Goal: Check status: Check status

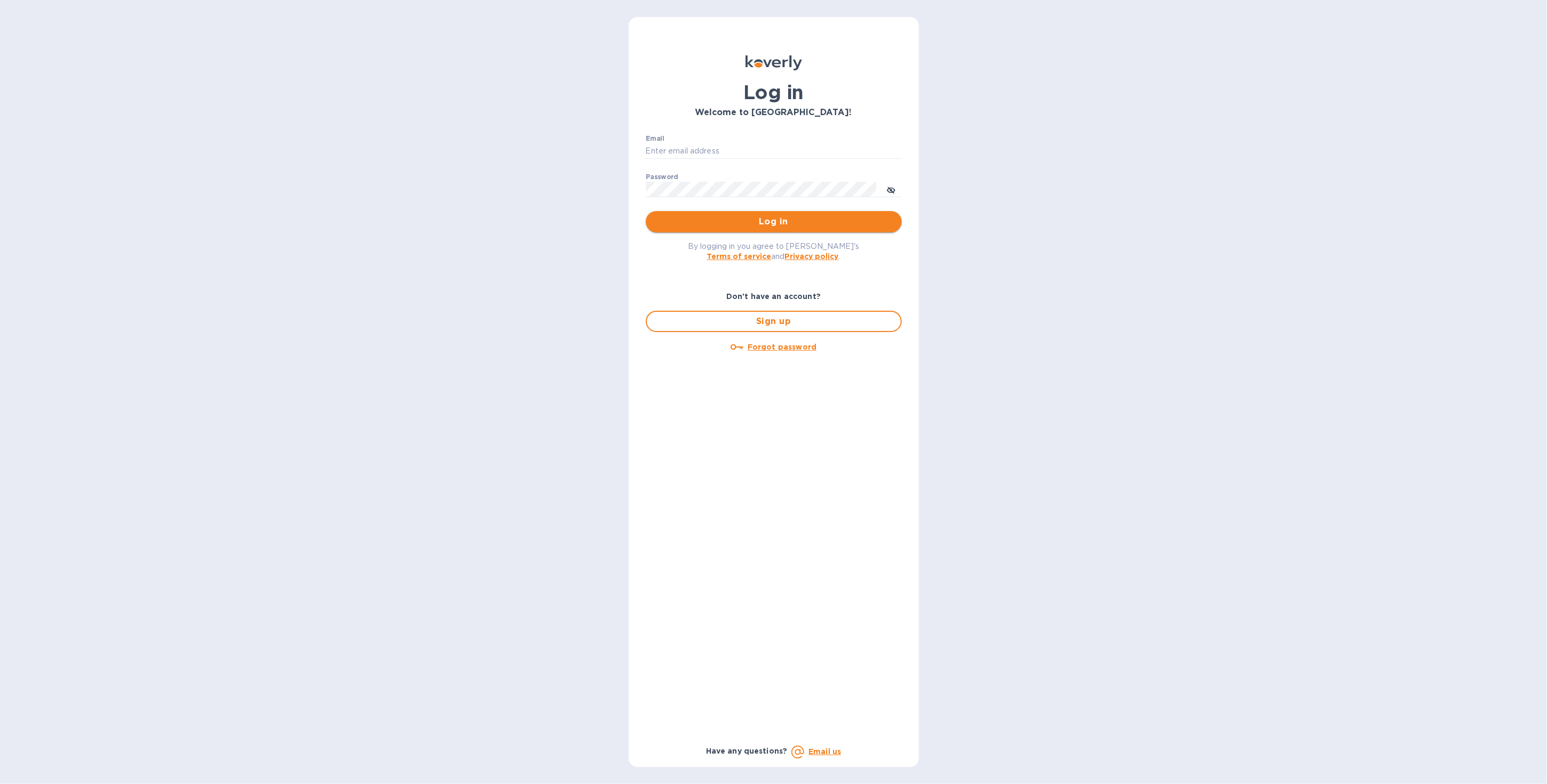
type input "b@corkhoarder.com"
click at [739, 222] on span "Log in" at bounding box center [774, 222] width 239 height 13
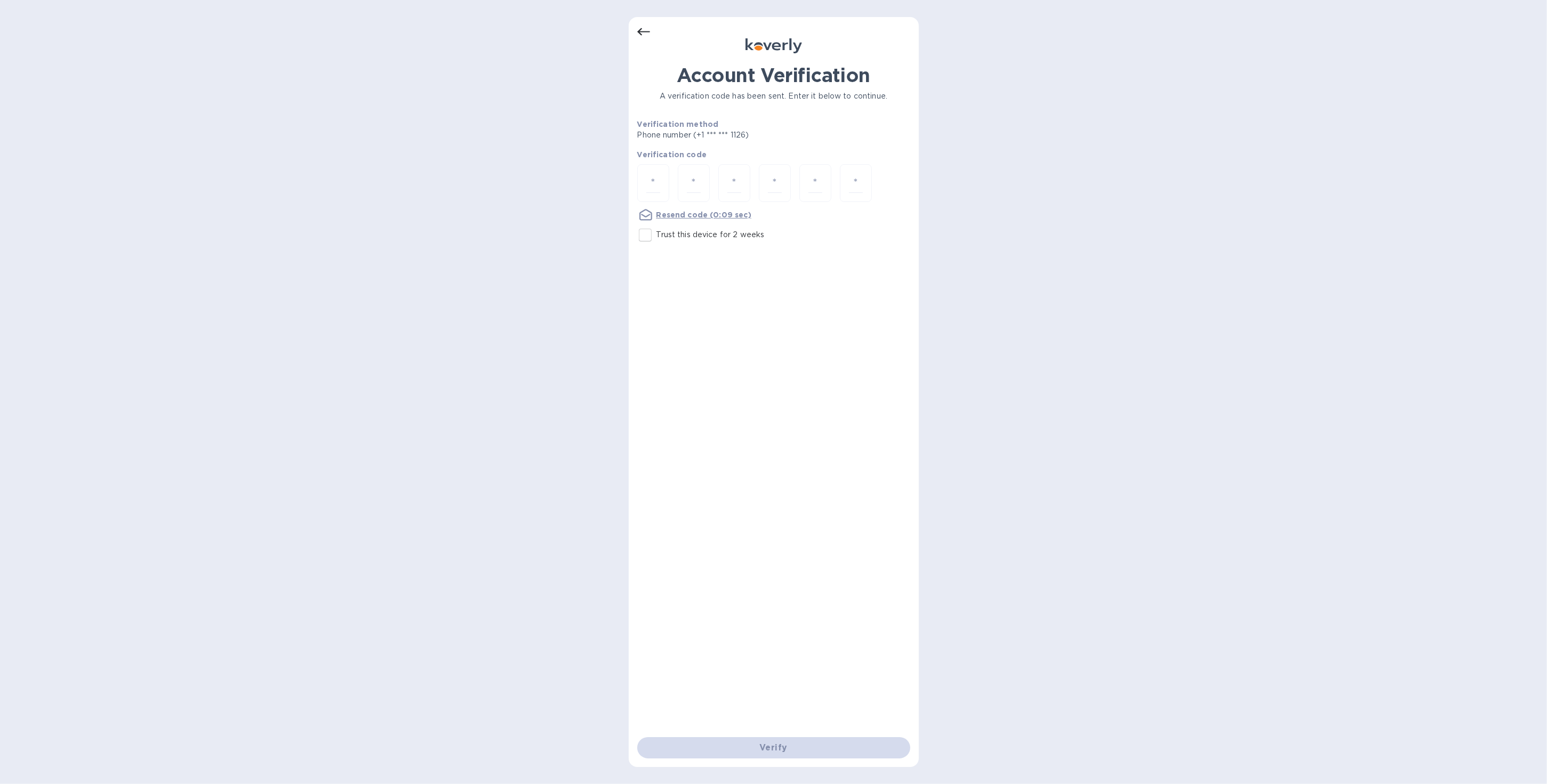
click at [669, 240] on p "Trust this device for 2 weeks" at bounding box center [710, 235] width 108 height 11
click at [656, 240] on input "Trust this device for 2 weeks" at bounding box center [645, 235] width 22 height 22
checkbox input "true"
click at [648, 184] on input "number" at bounding box center [653, 183] width 14 height 20
type input "4"
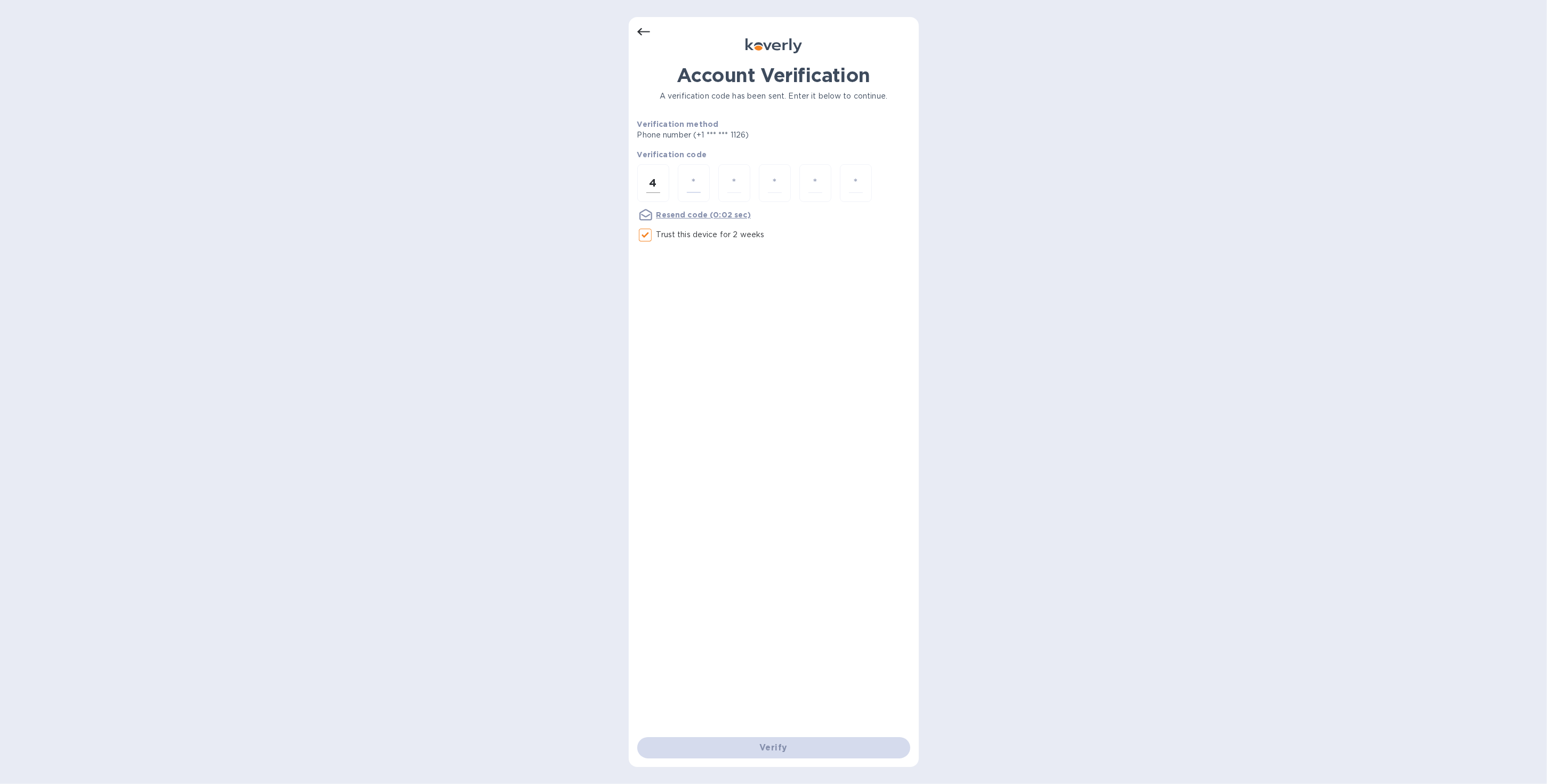
type input "9"
type input "2"
type input "3"
type input "1"
type input "5"
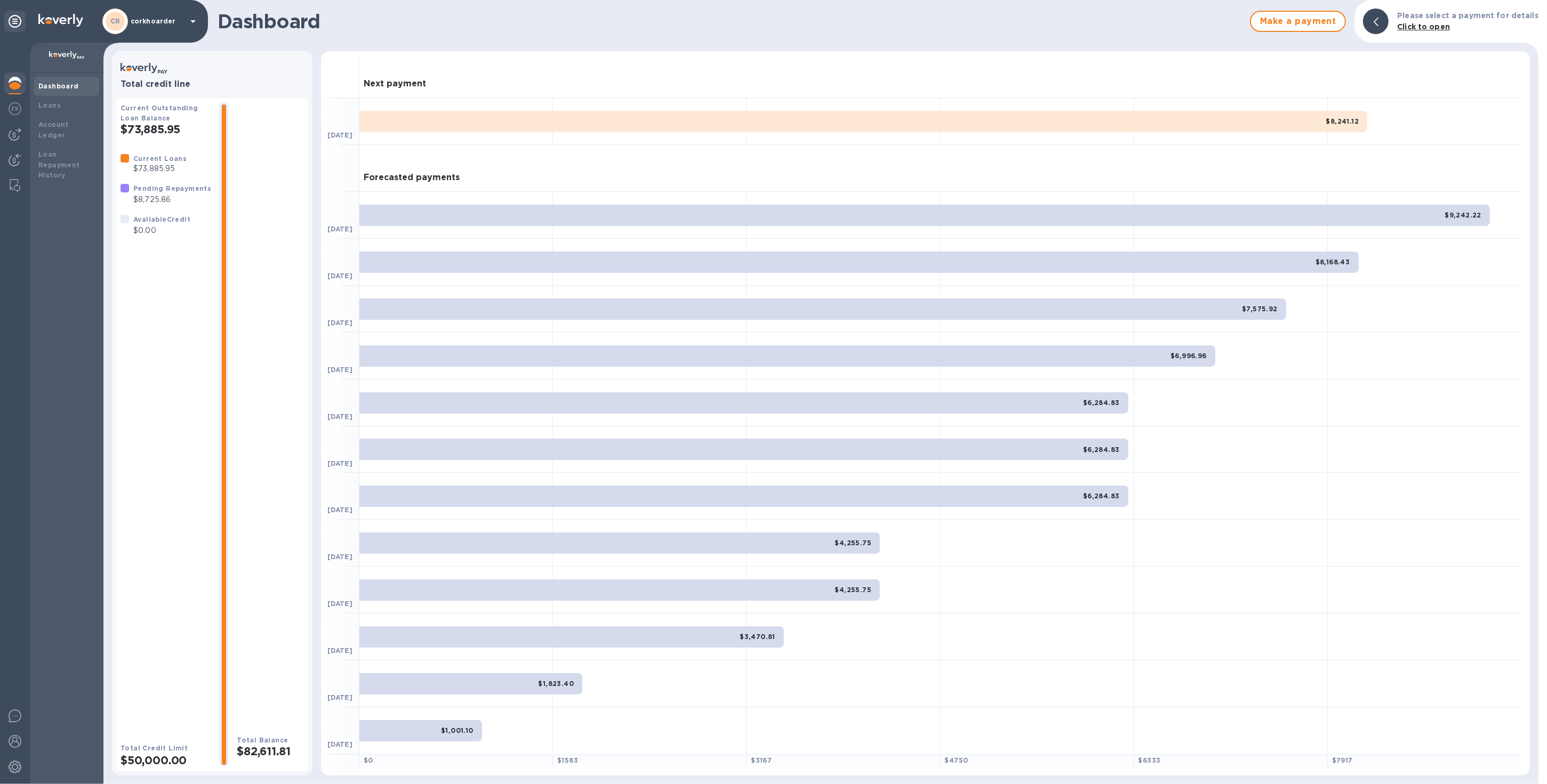
drag, startPoint x: 12, startPoint y: 86, endPoint x: 32, endPoint y: 5, distance: 83.4
click at [12, 85] on img at bounding box center [14, 83] width 13 height 13
click at [74, 160] on div "Loan Repayment History" at bounding box center [67, 165] width 56 height 32
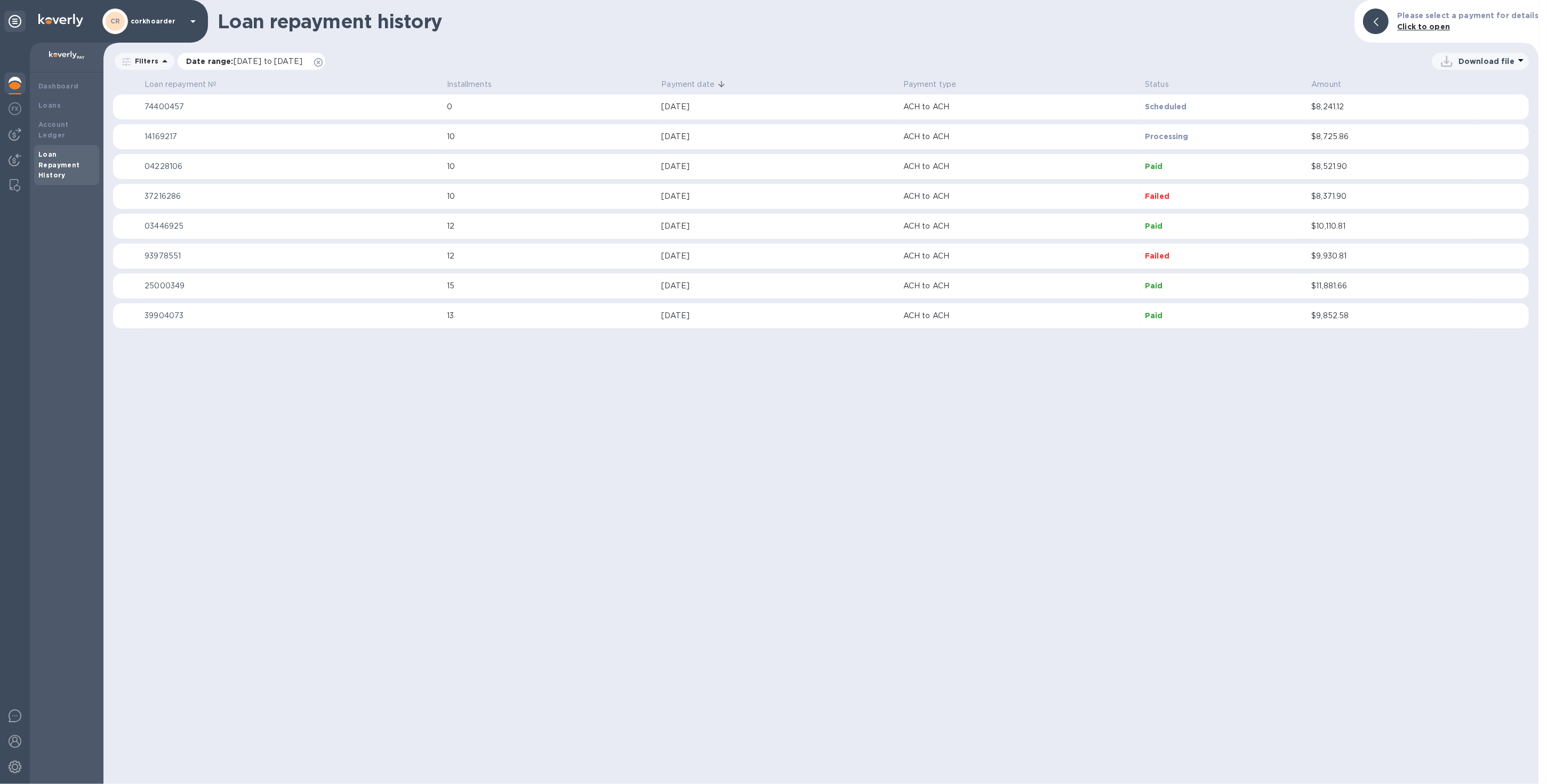
click at [325, 63] on div "Date range : [DATE] to [DATE]" at bounding box center [252, 61] width 148 height 17
click at [322, 64] on icon at bounding box center [318, 62] width 8 height 8
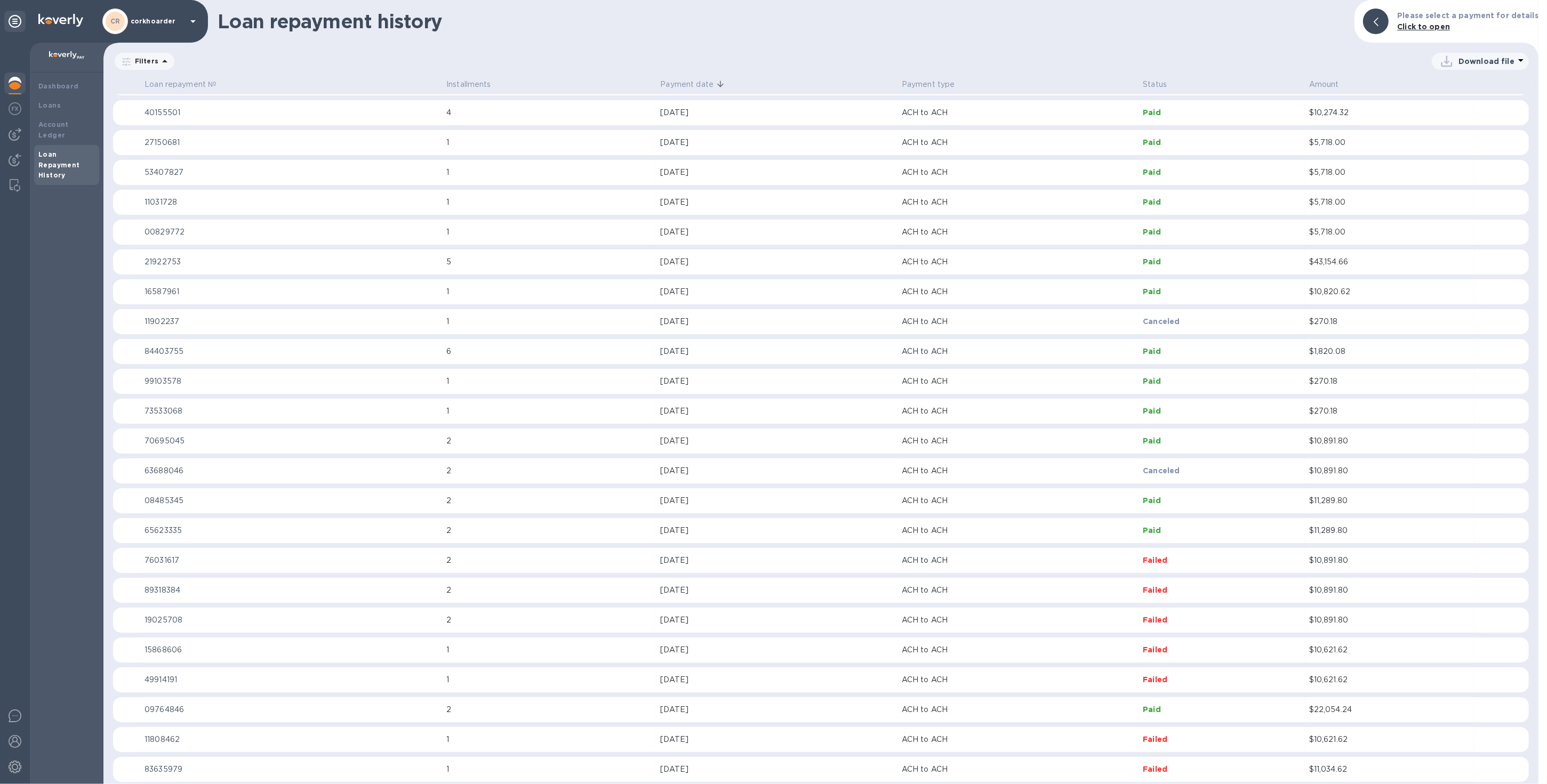
scroll to position [2498, 0]
click at [76, 87] on div "Dashboard" at bounding box center [67, 86] width 56 height 11
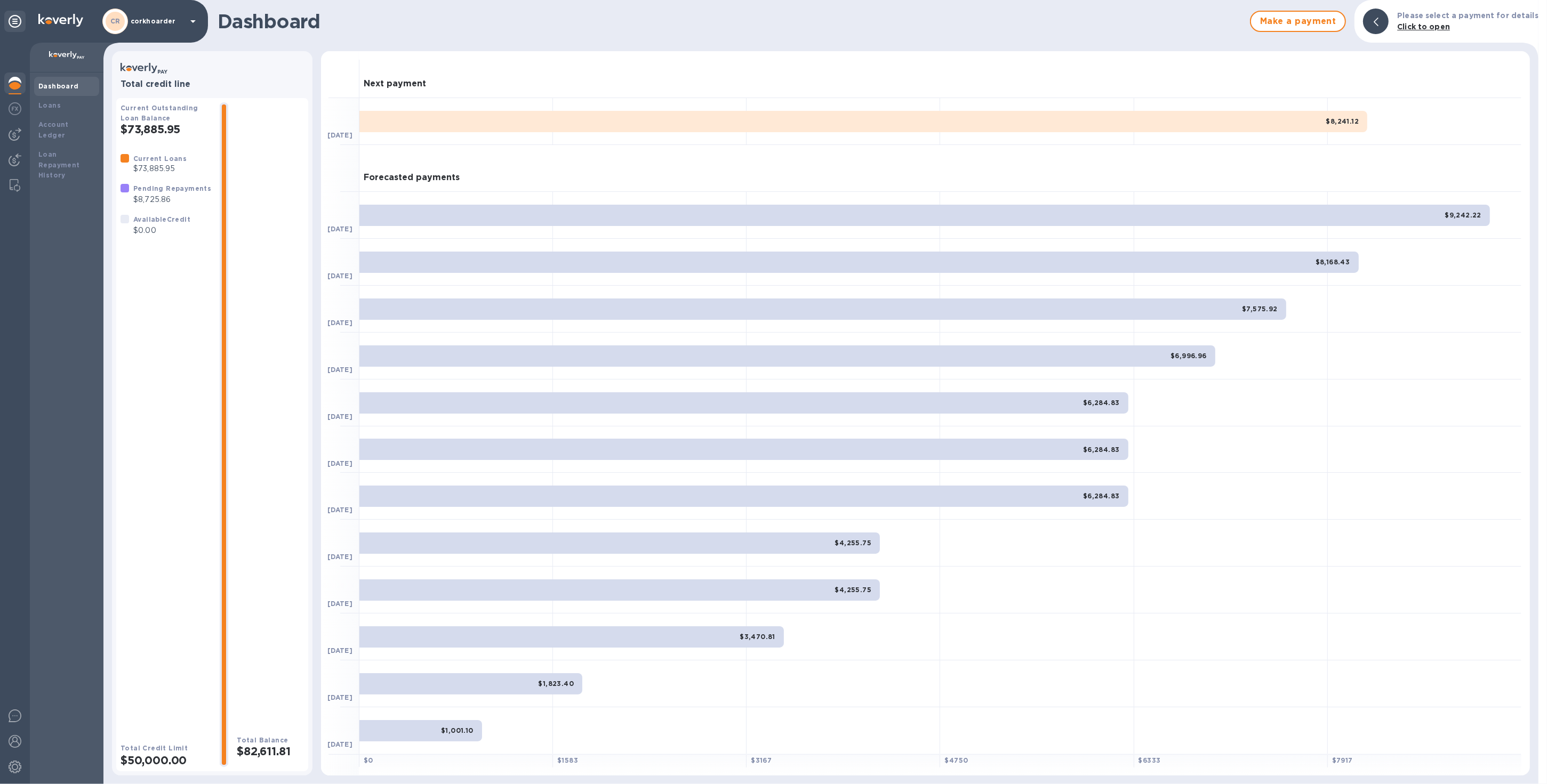
click at [24, 86] on div at bounding box center [15, 84] width 22 height 23
click at [40, 162] on b "Loan Repayment History" at bounding box center [59, 164] width 41 height 29
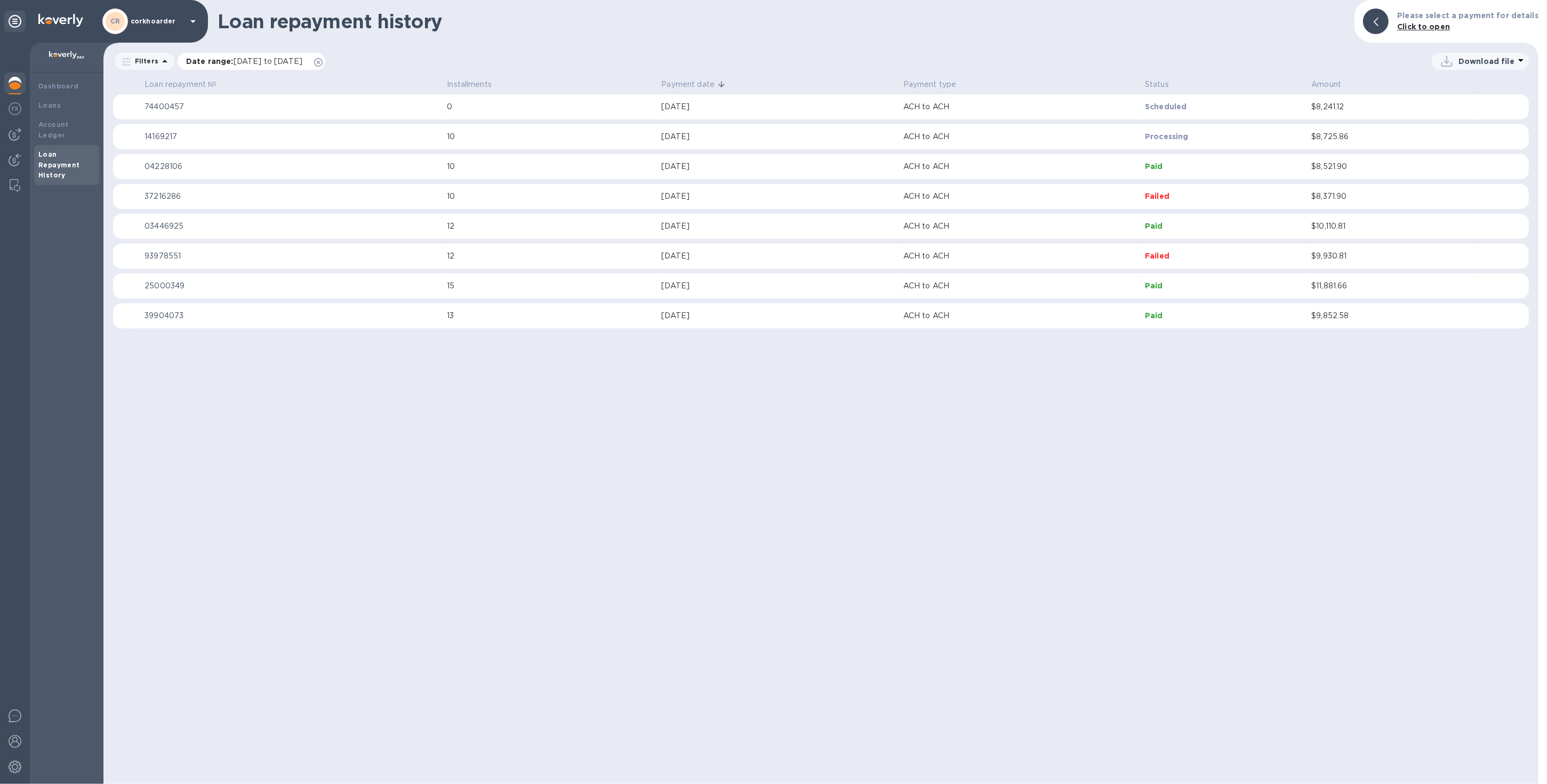
click at [322, 59] on icon at bounding box center [318, 62] width 8 height 8
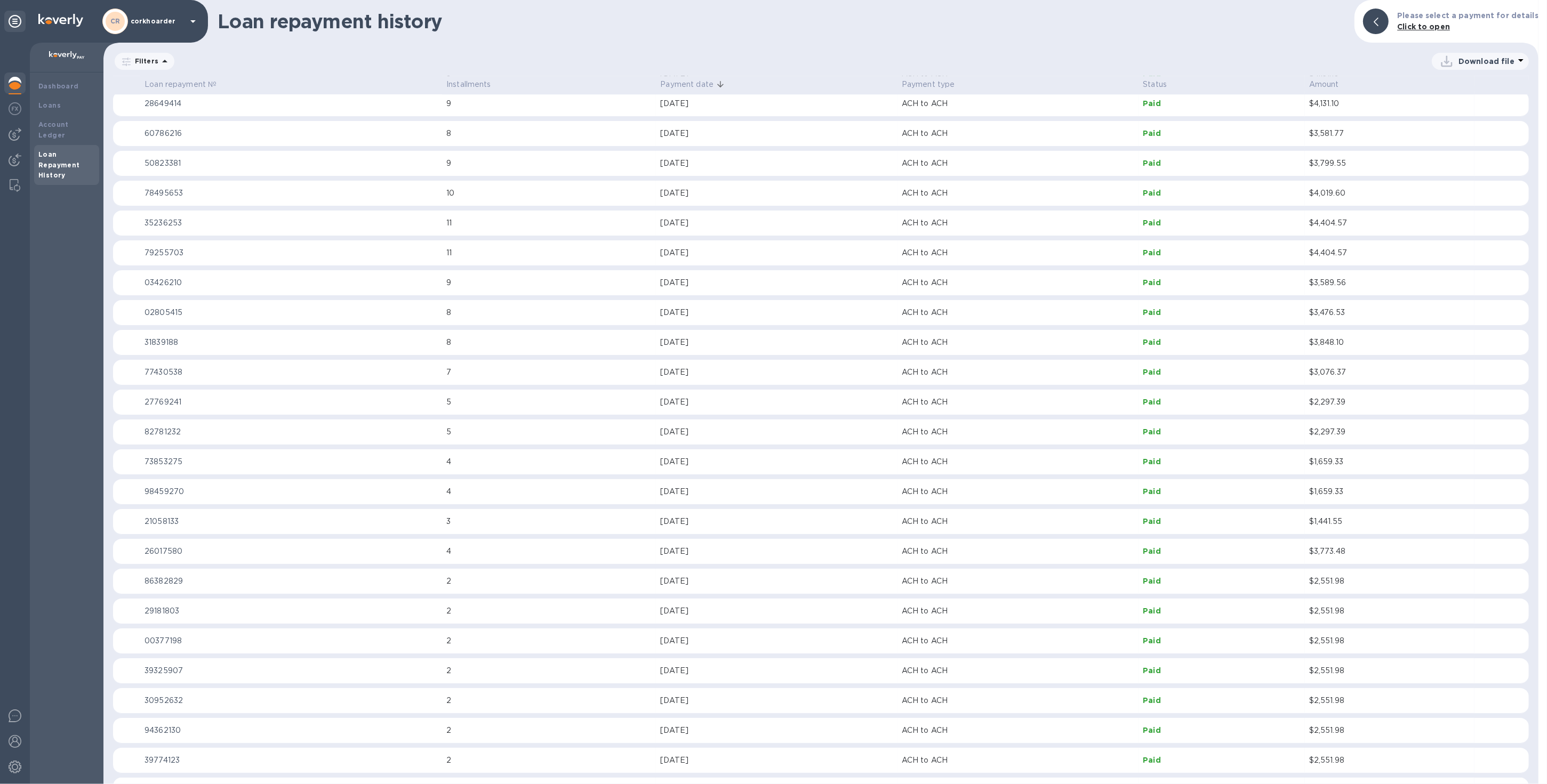
scroll to position [4870, 0]
click at [52, 92] on div "Dashboard" at bounding box center [67, 86] width 65 height 19
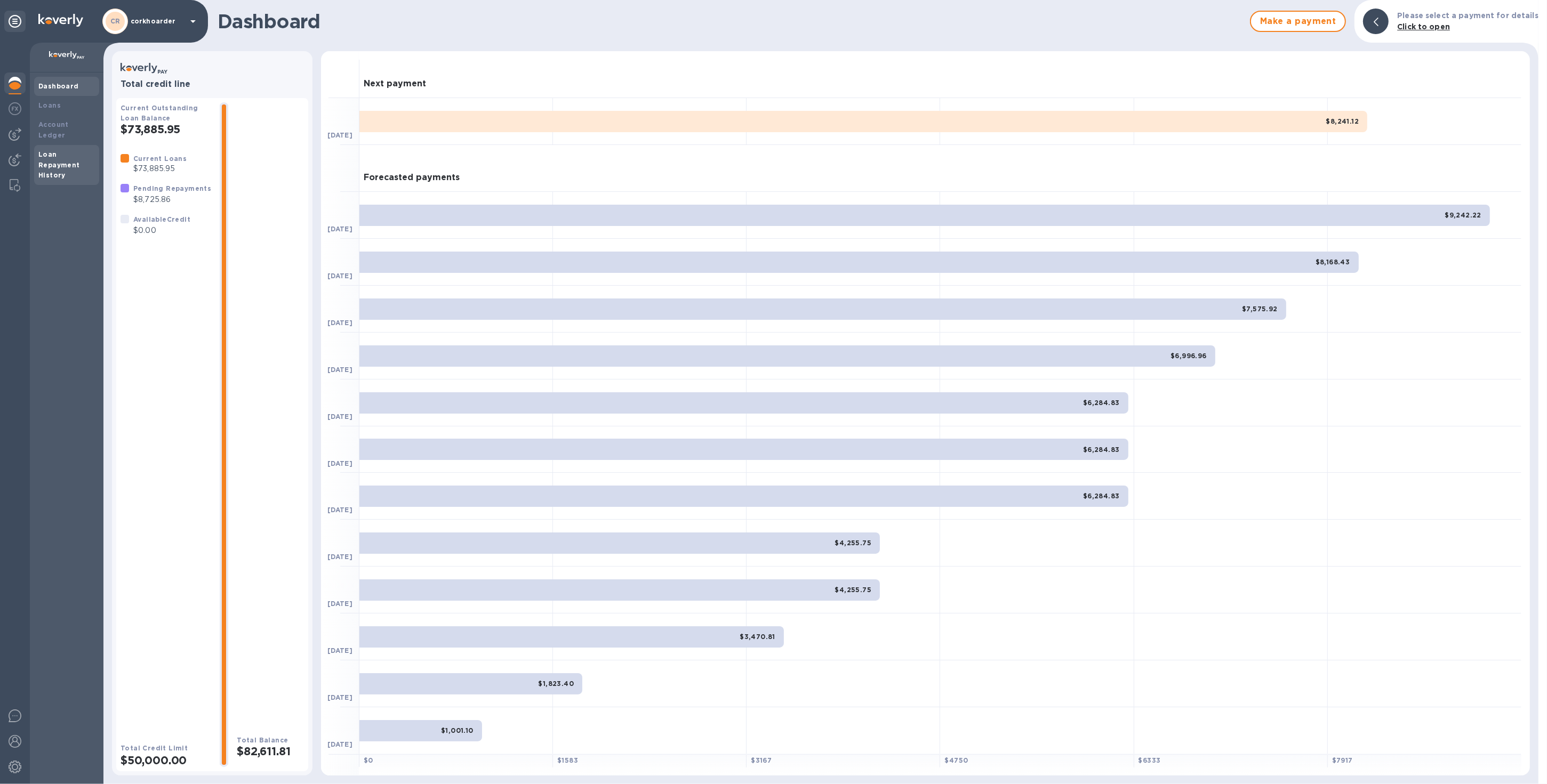
click at [52, 154] on b "Loan Repayment History" at bounding box center [59, 164] width 41 height 29
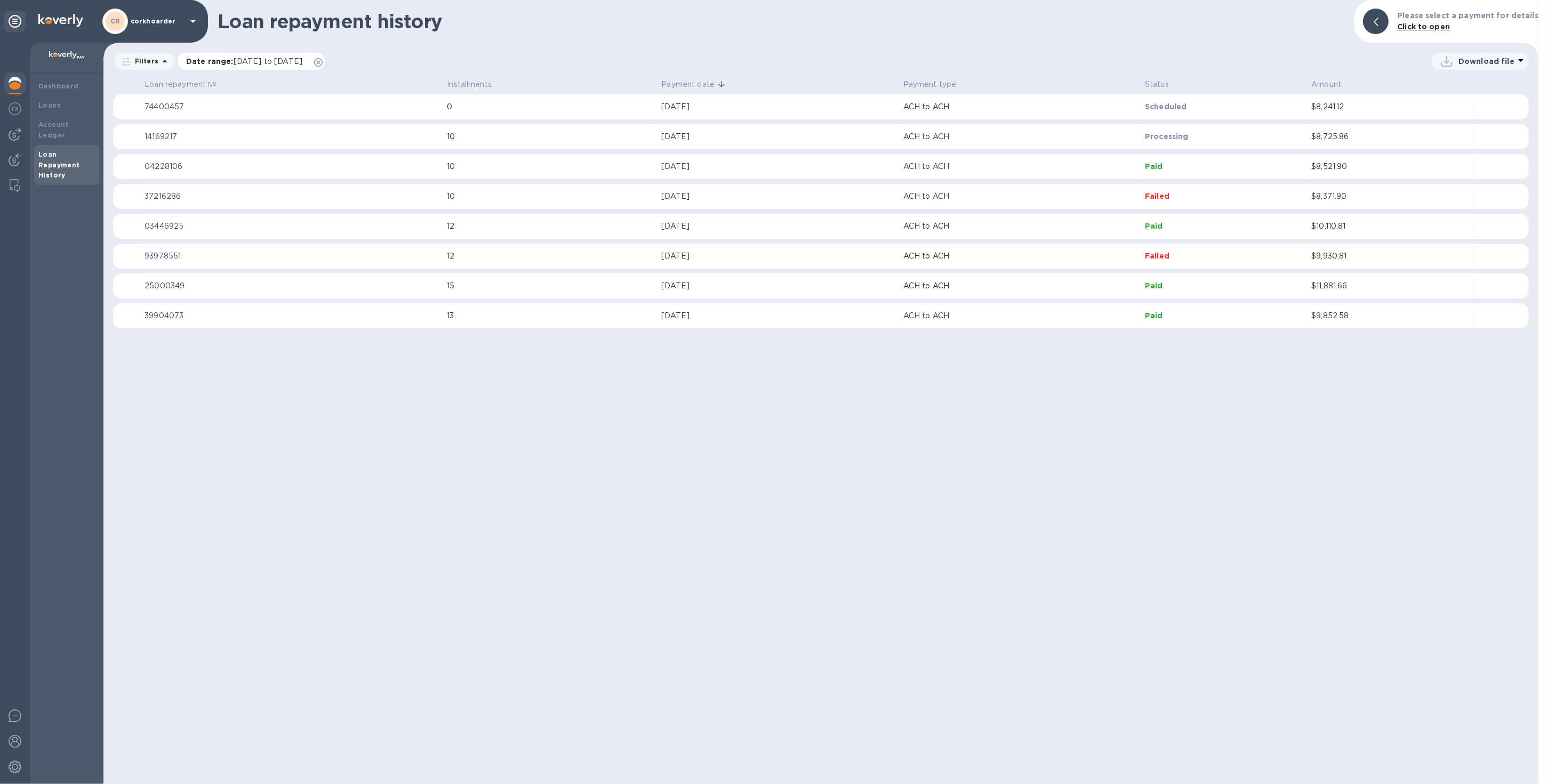
click at [322, 64] on icon at bounding box center [318, 62] width 8 height 8
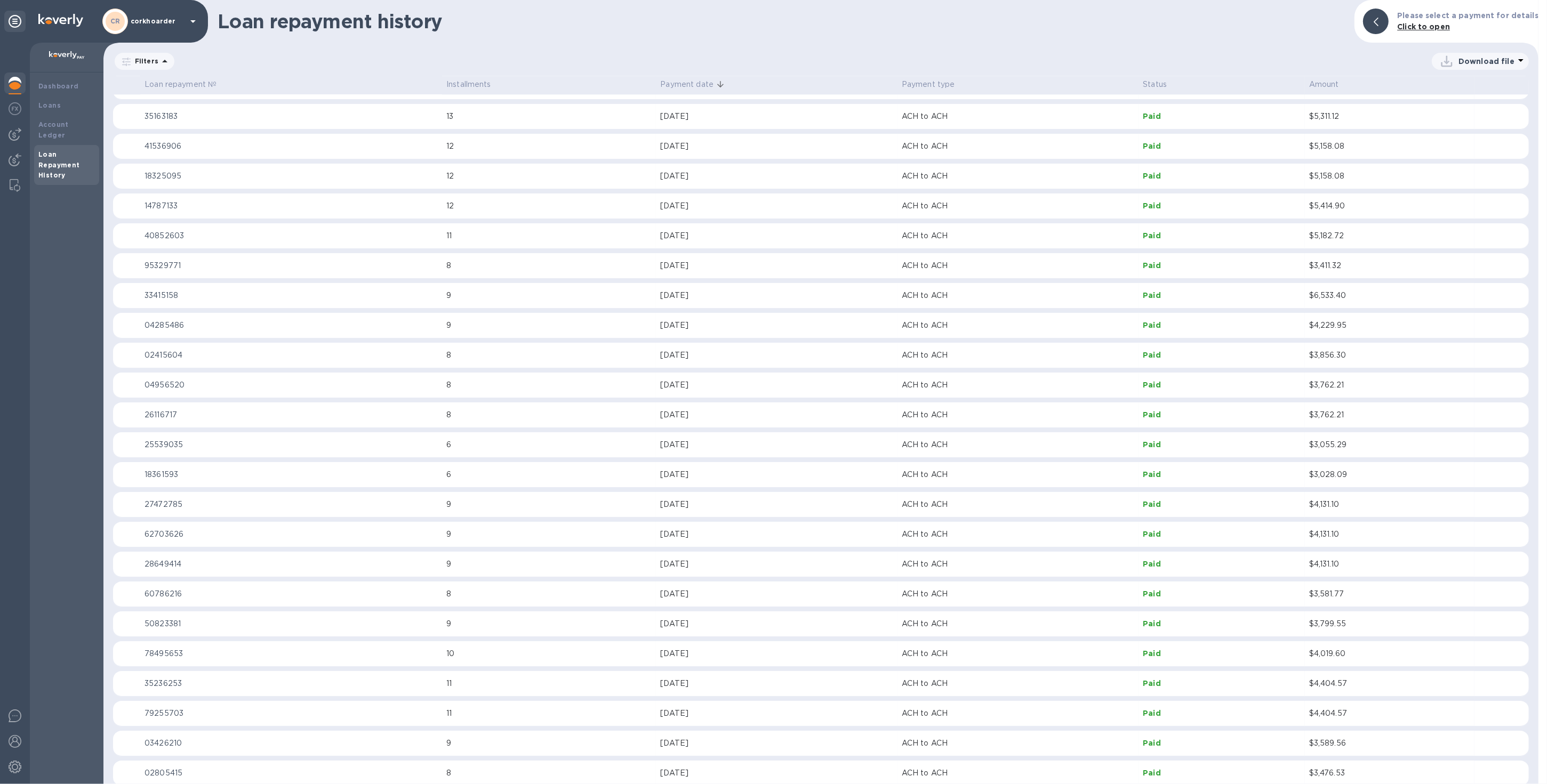
scroll to position [4870, 0]
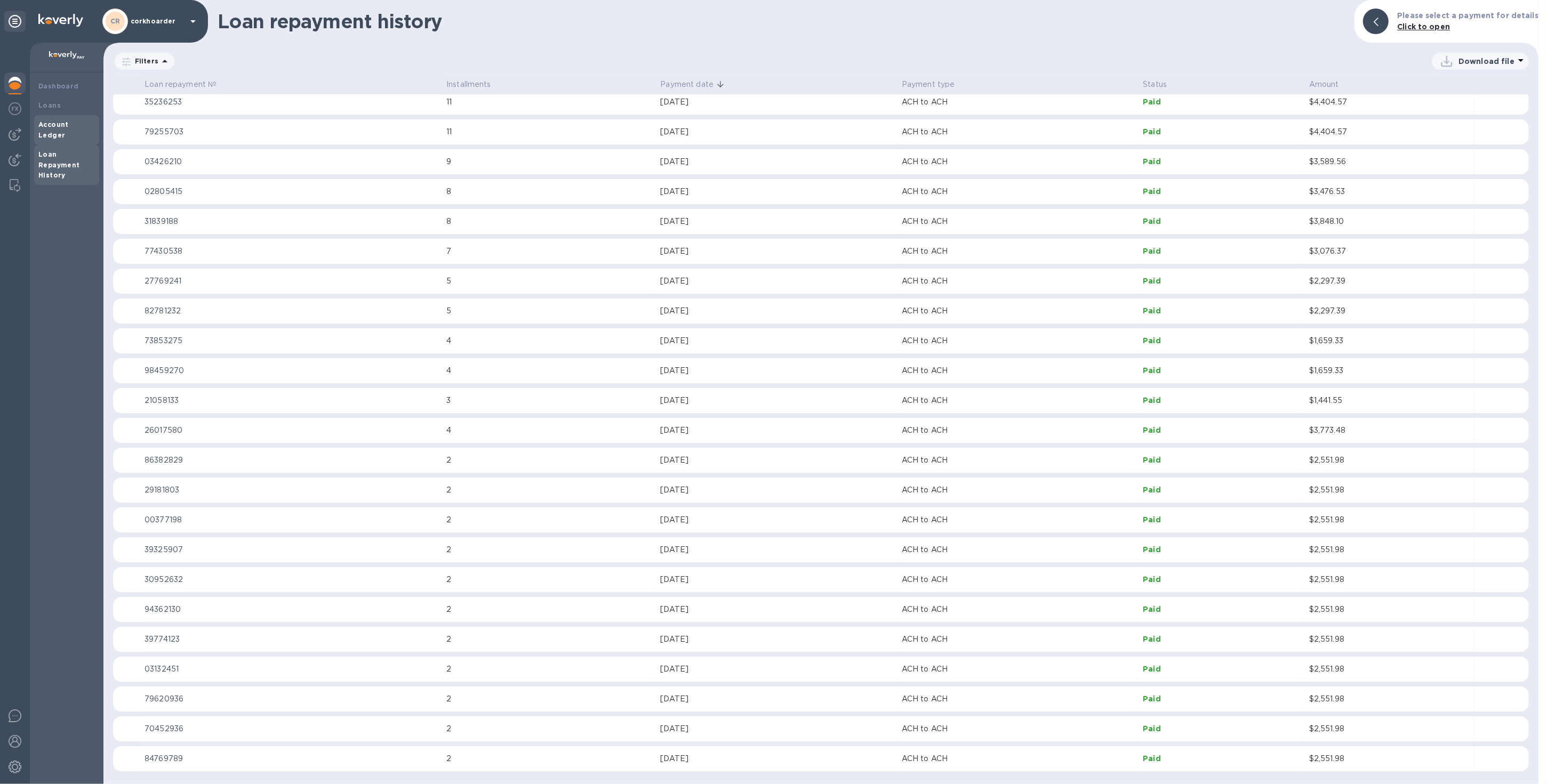
click at [43, 121] on b "Account Ledger" at bounding box center [53, 130] width 31 height 19
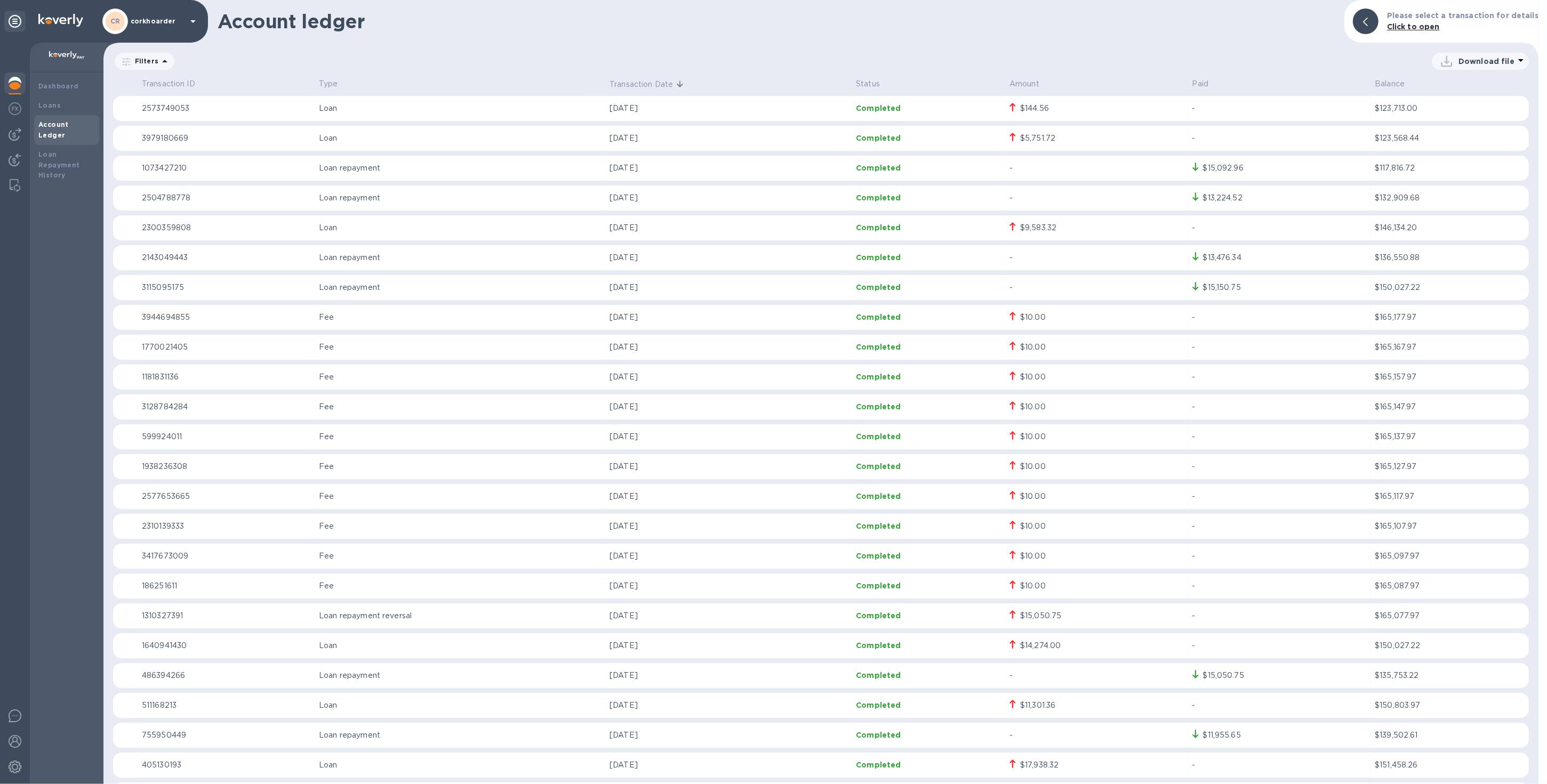
scroll to position [8511, 0]
